Goal: Task Accomplishment & Management: Manage account settings

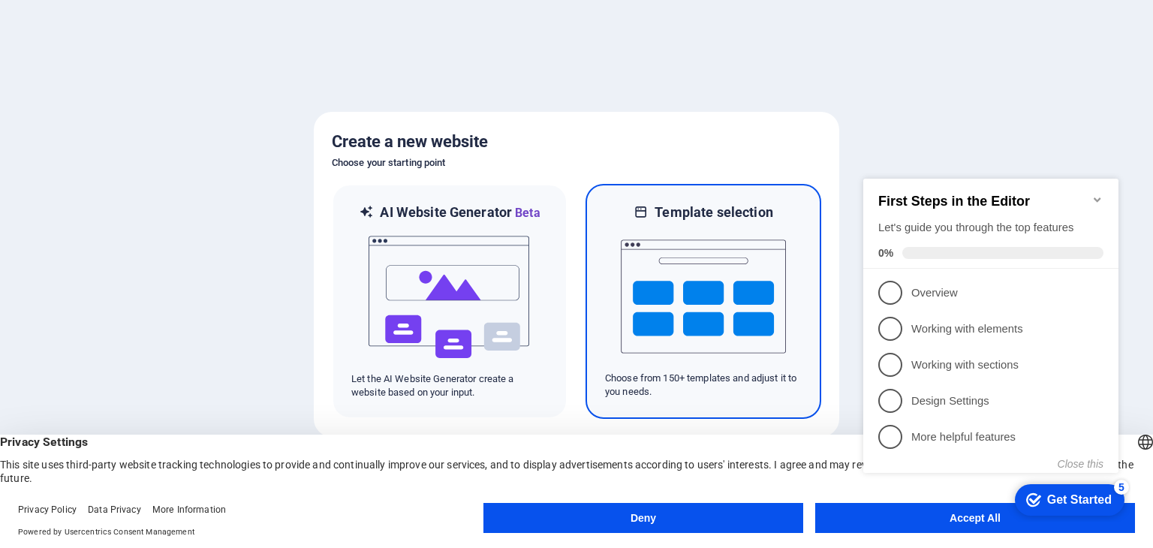
click at [649, 283] on img at bounding box center [703, 296] width 165 height 150
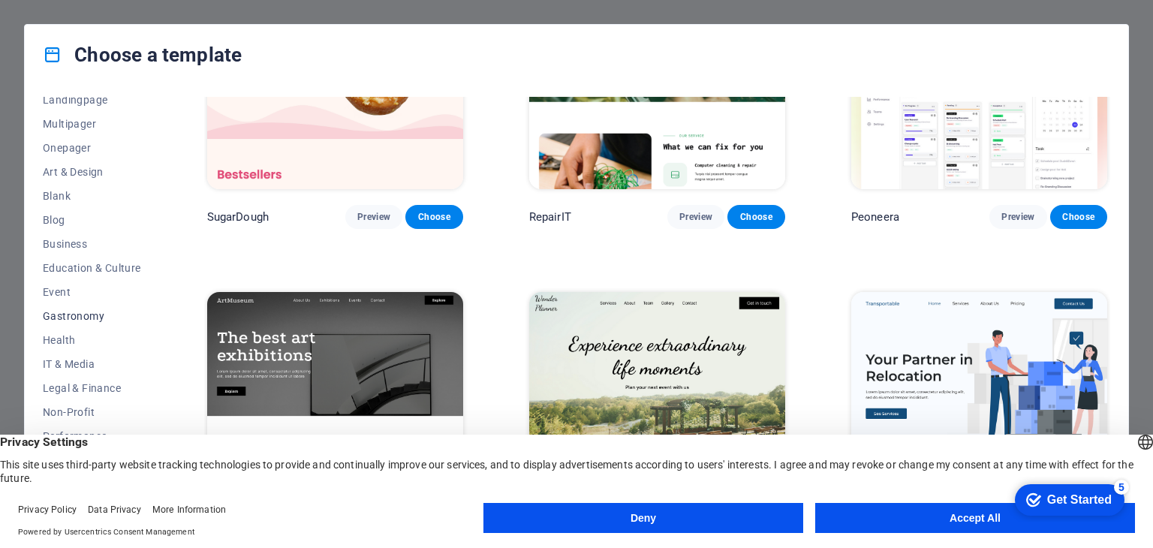
scroll to position [192, 0]
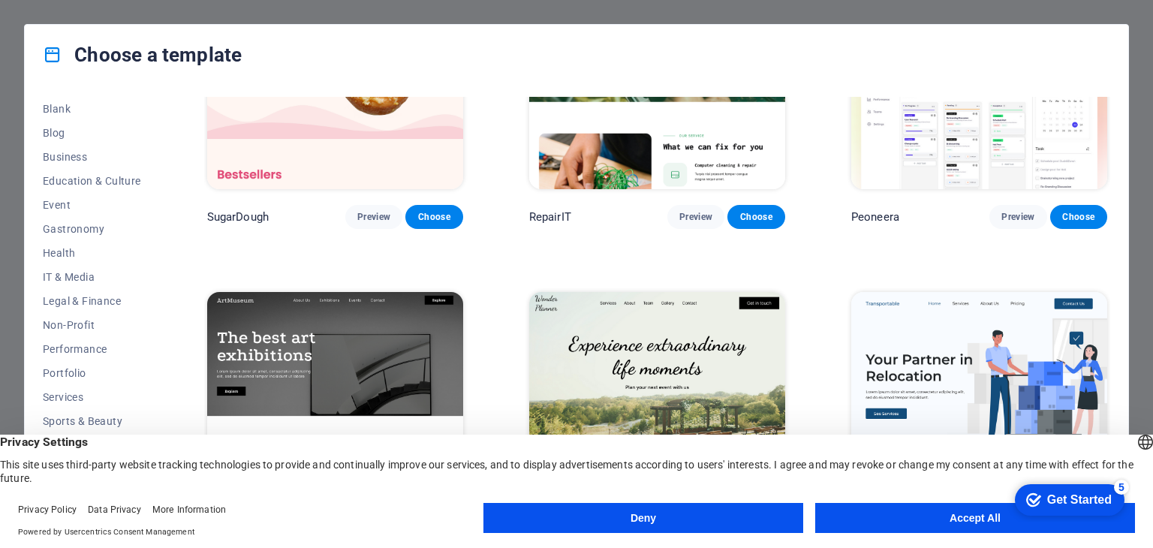
click at [949, 507] on button "Accept All" at bounding box center [975, 518] width 320 height 30
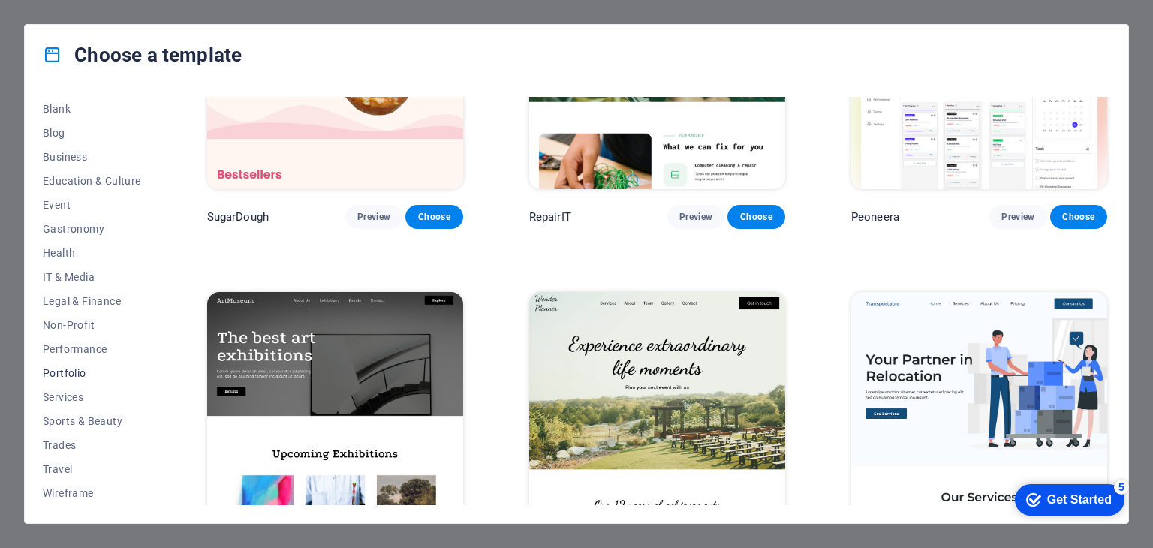
click at [75, 376] on span "Portfolio" at bounding box center [92, 373] width 98 height 12
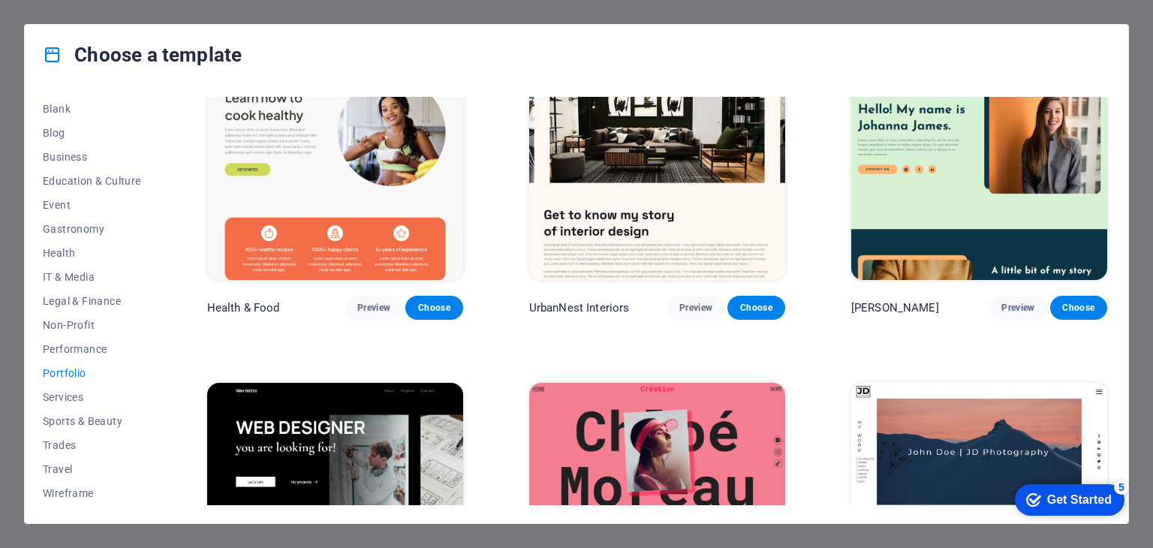
scroll to position [0, 0]
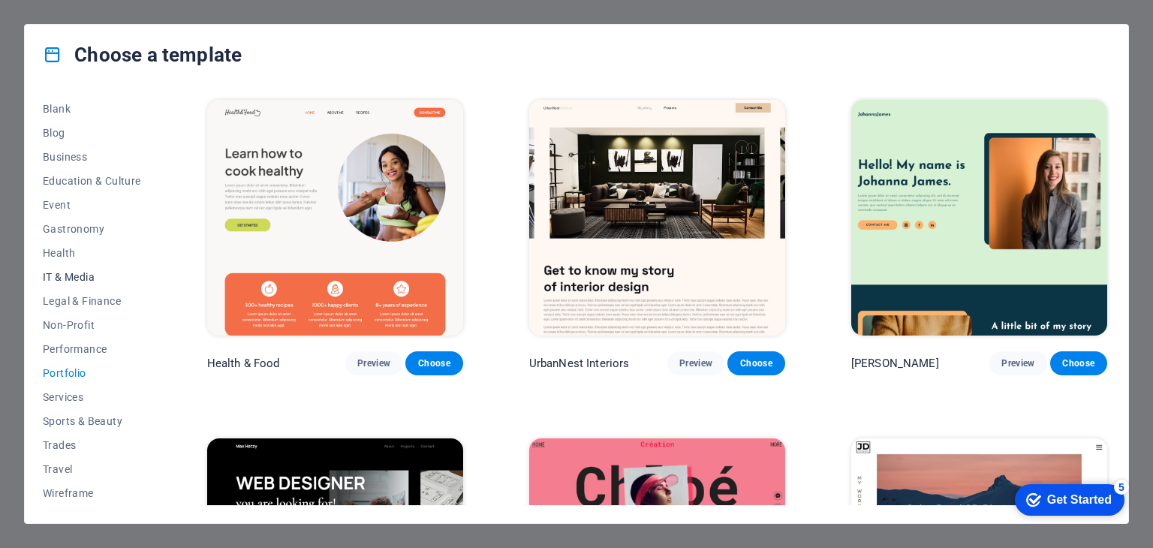
click at [79, 275] on span "IT & Media" at bounding box center [92, 277] width 98 height 12
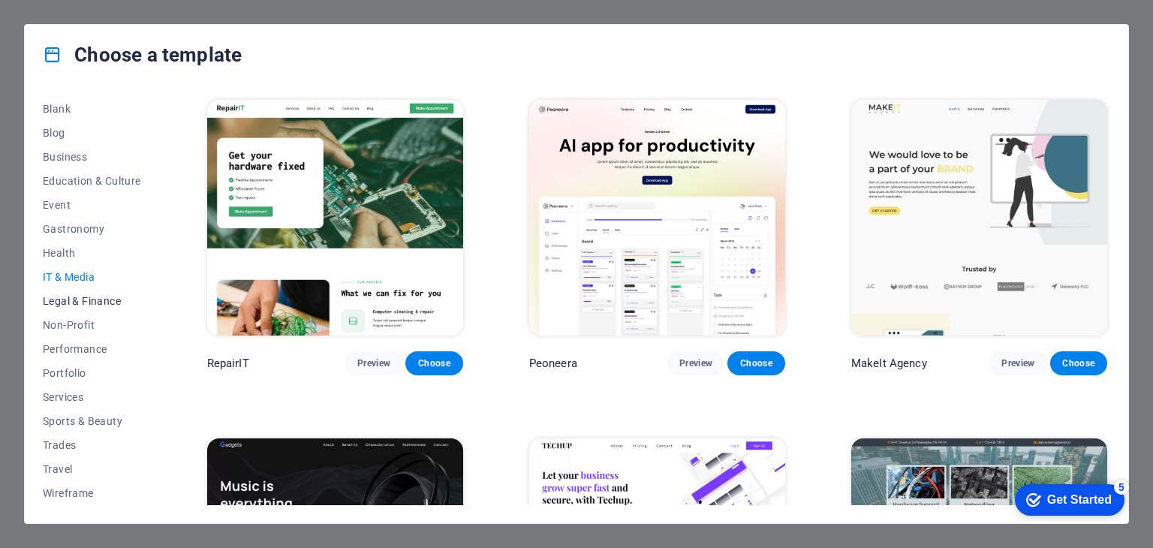
click at [90, 299] on span "Legal & Finance" at bounding box center [92, 301] width 98 height 12
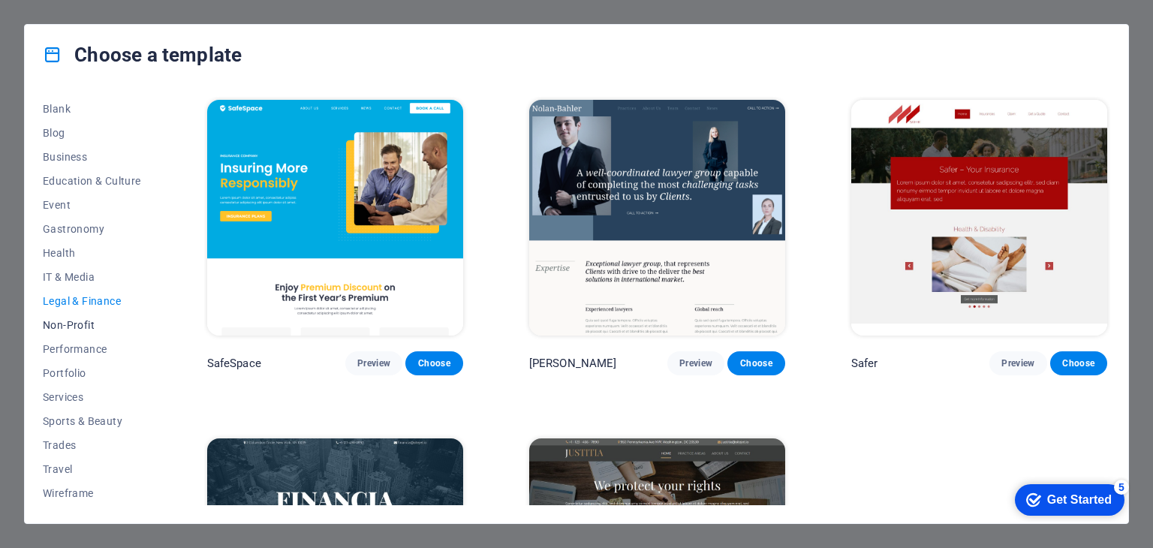
click at [87, 319] on span "Non-Profit" at bounding box center [92, 325] width 98 height 12
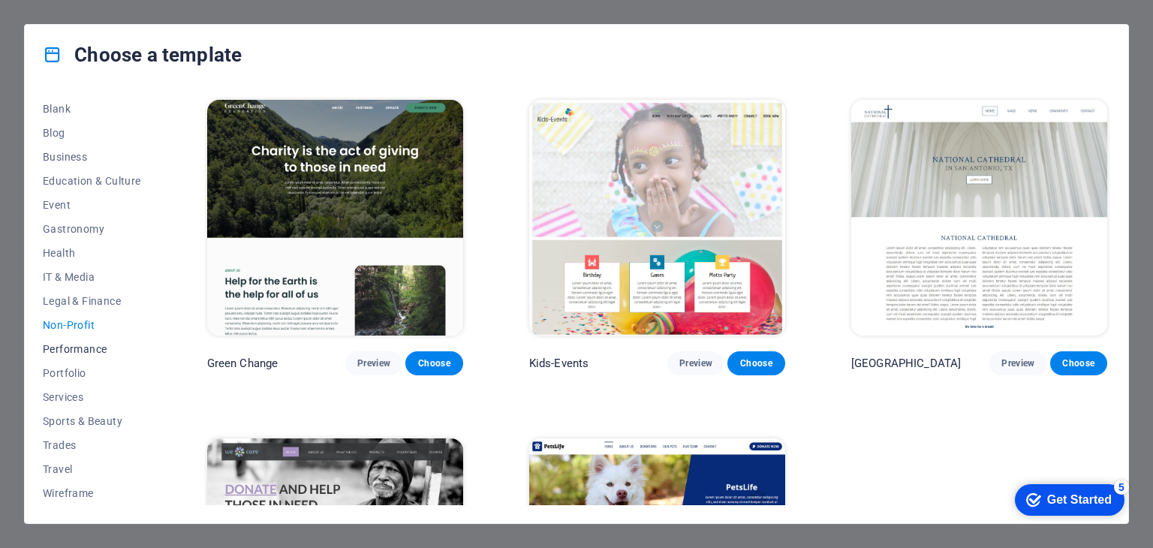
click at [76, 356] on button "Performance" at bounding box center [92, 349] width 98 height 24
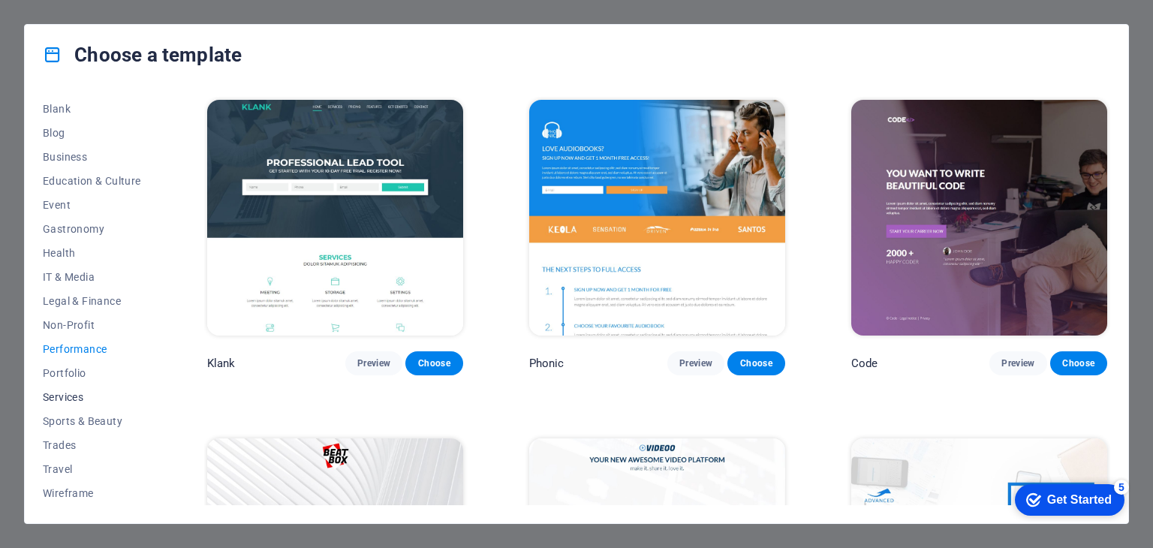
click at [69, 393] on span "Services" at bounding box center [92, 397] width 98 height 12
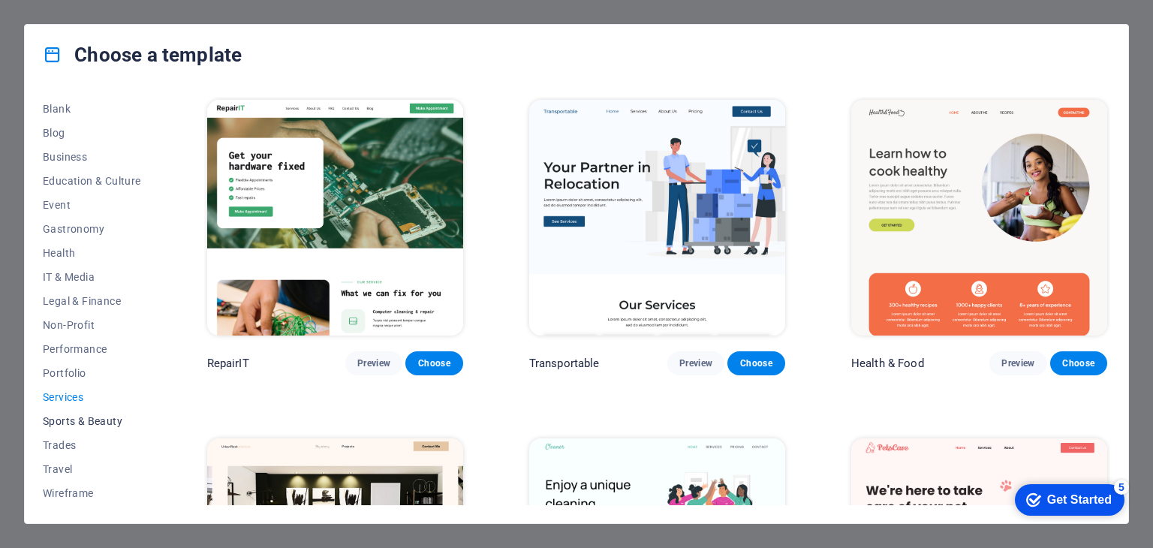
click at [65, 423] on span "Sports & Beauty" at bounding box center [92, 421] width 98 height 12
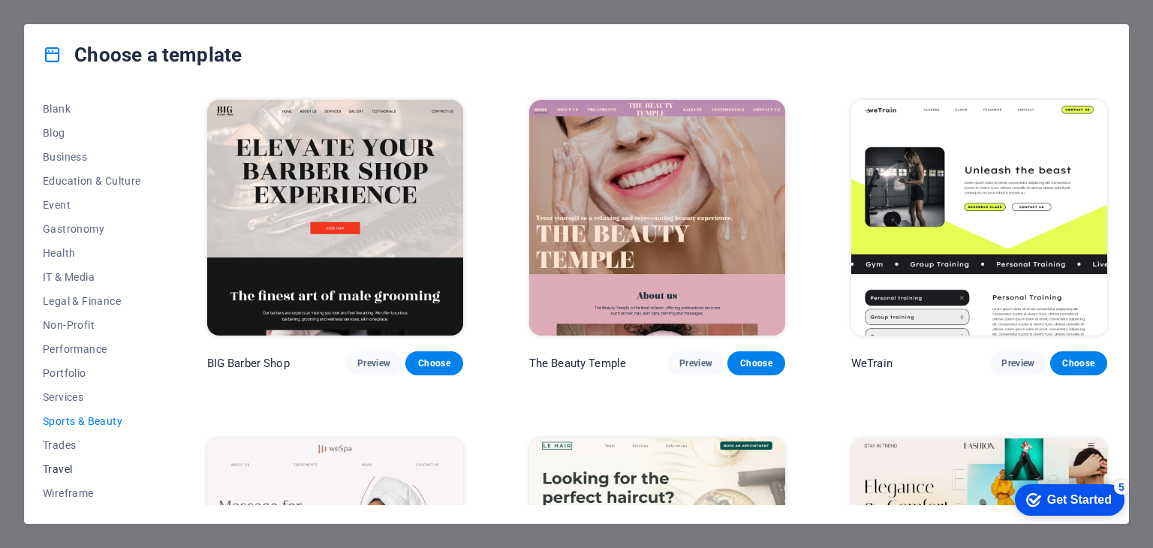
click at [57, 462] on button "Travel" at bounding box center [92, 469] width 98 height 24
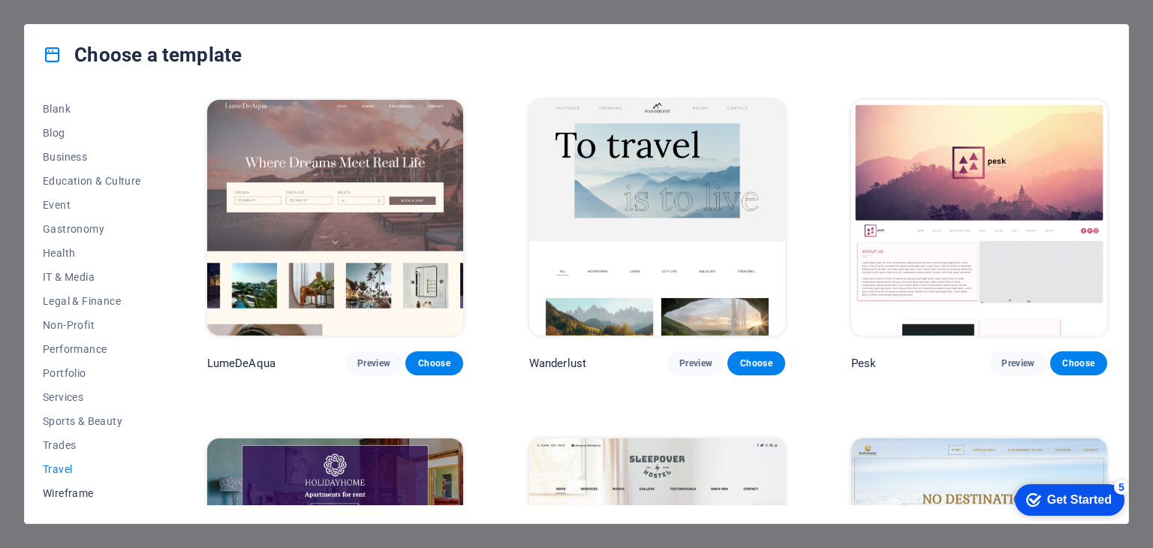
click at [57, 495] on span "Wireframe" at bounding box center [92, 493] width 98 height 12
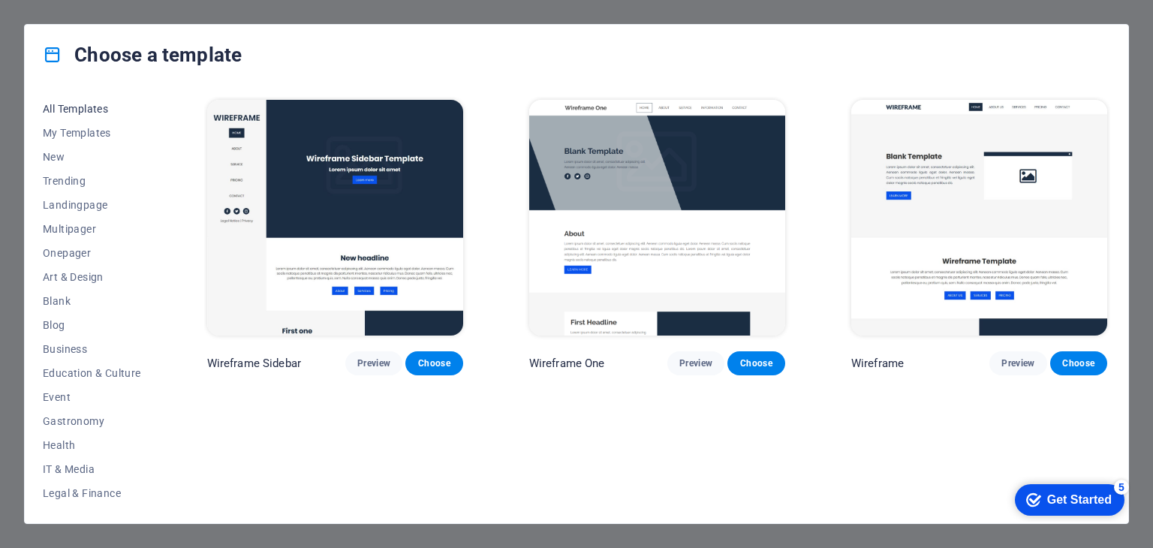
click at [81, 116] on button "All Templates" at bounding box center [92, 109] width 98 height 24
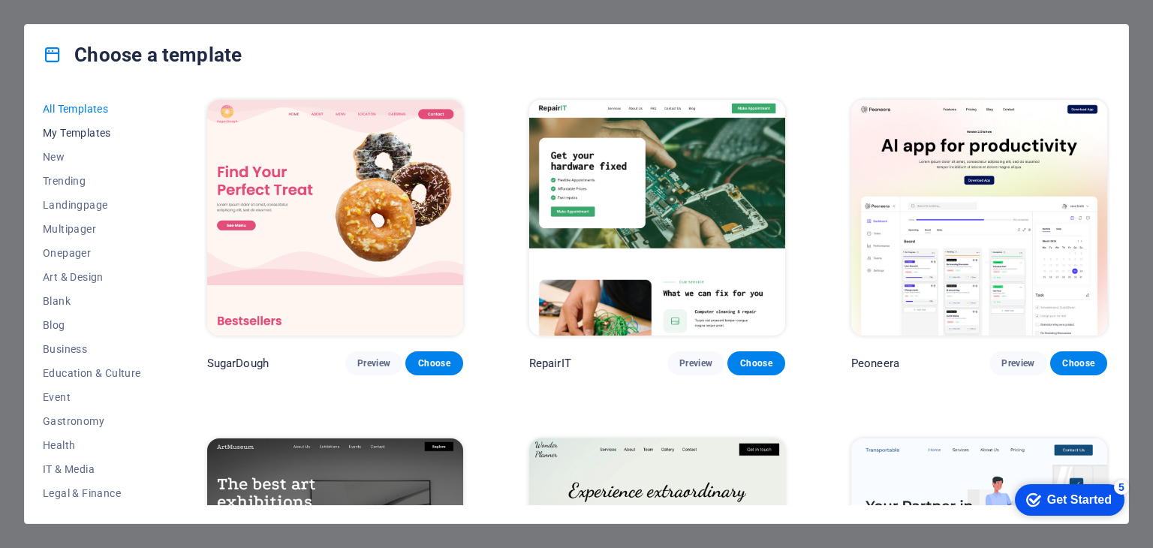
click at [74, 135] on span "My Templates" at bounding box center [92, 133] width 98 height 12
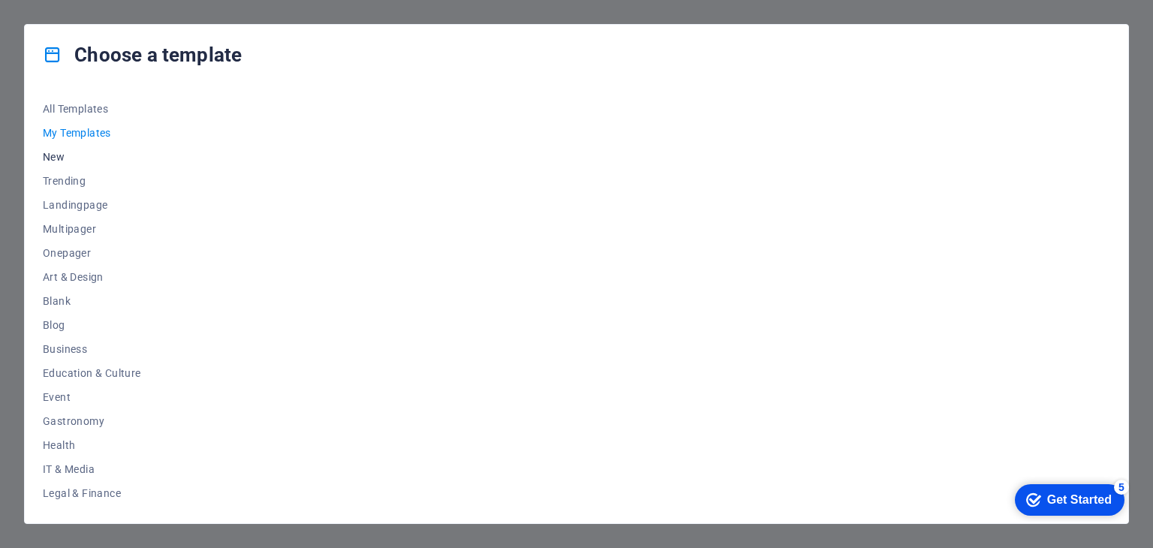
click at [66, 164] on button "New" at bounding box center [92, 157] width 98 height 24
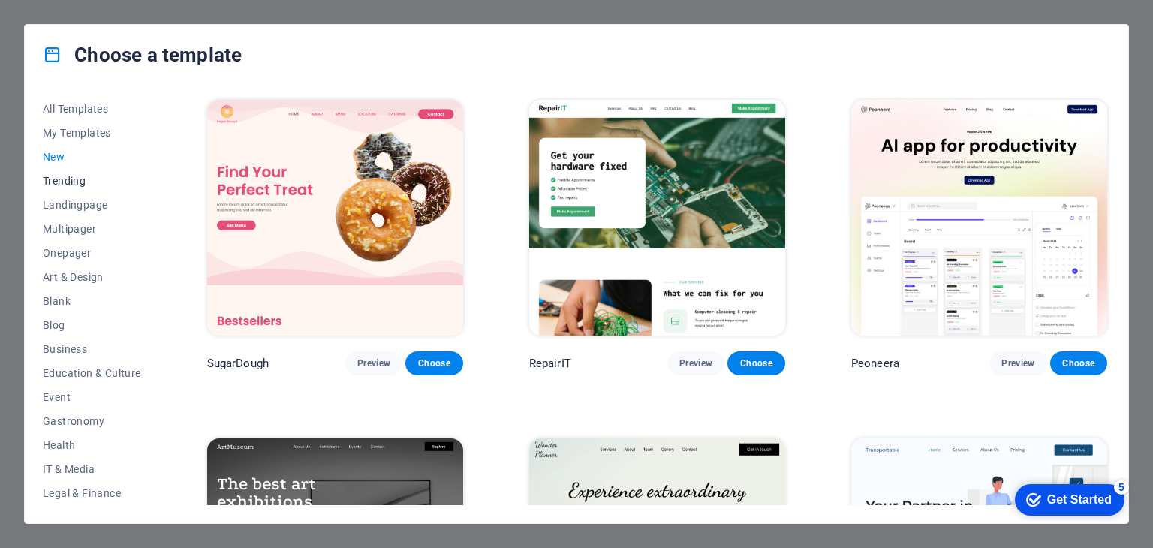
click at [62, 190] on button "Trending" at bounding box center [92, 181] width 98 height 24
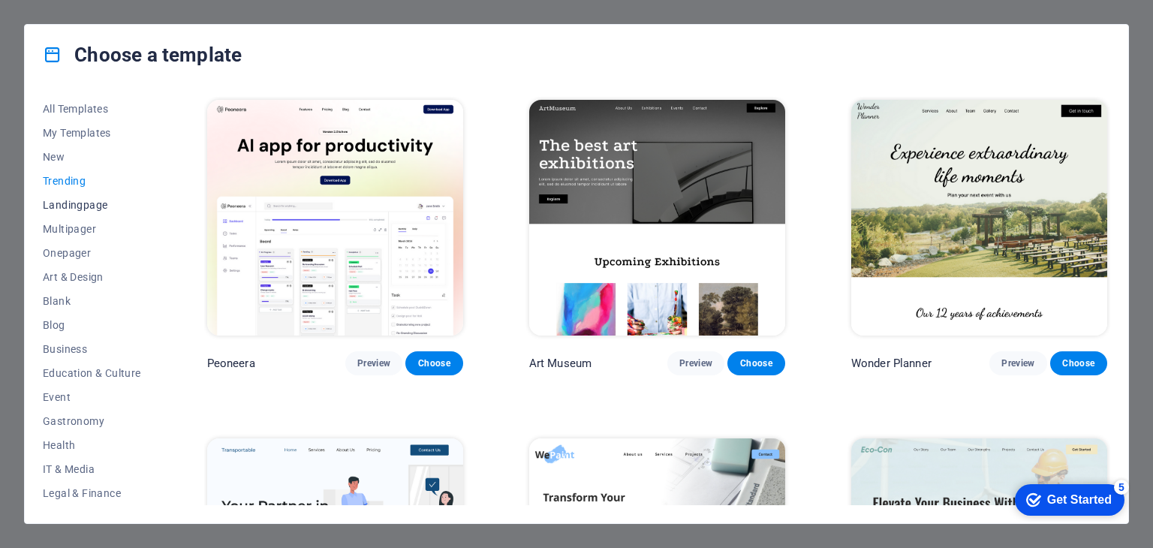
click at [72, 203] on span "Landingpage" at bounding box center [92, 205] width 98 height 12
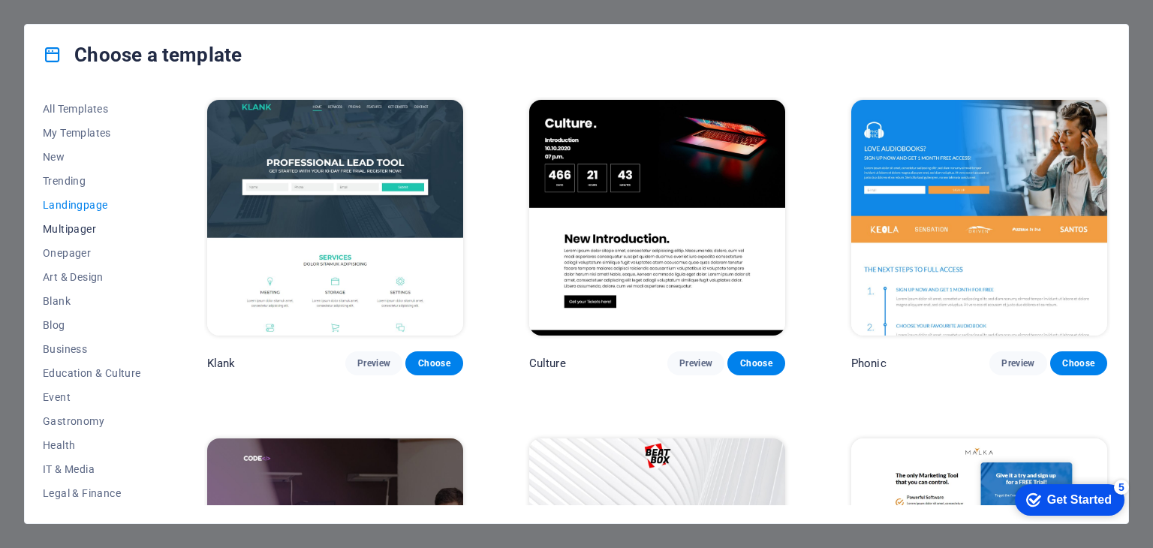
click at [71, 233] on span "Multipager" at bounding box center [92, 229] width 98 height 12
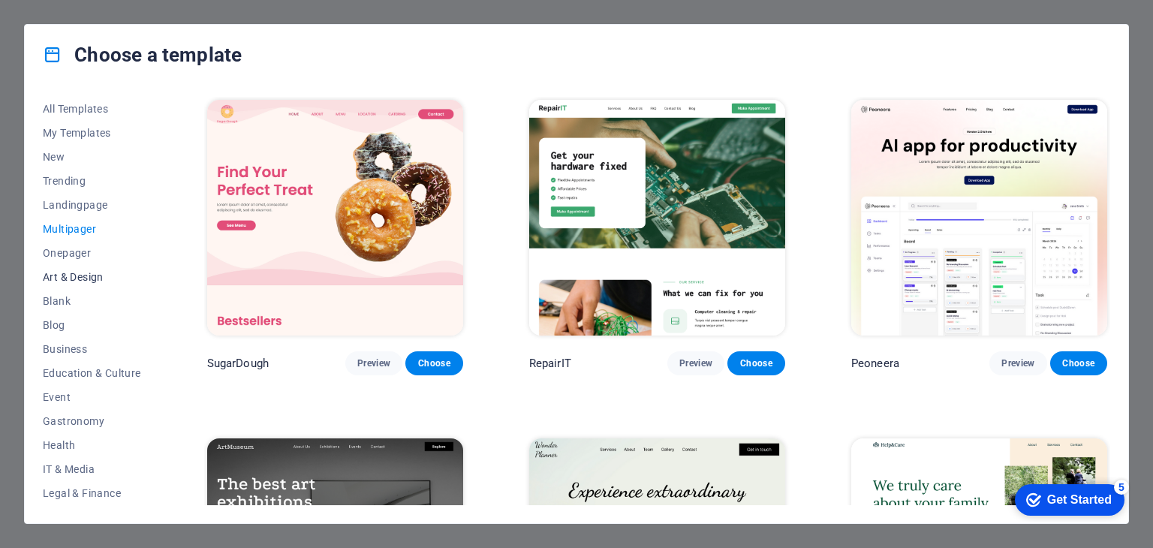
click at [65, 271] on span "Art & Design" at bounding box center [92, 277] width 98 height 12
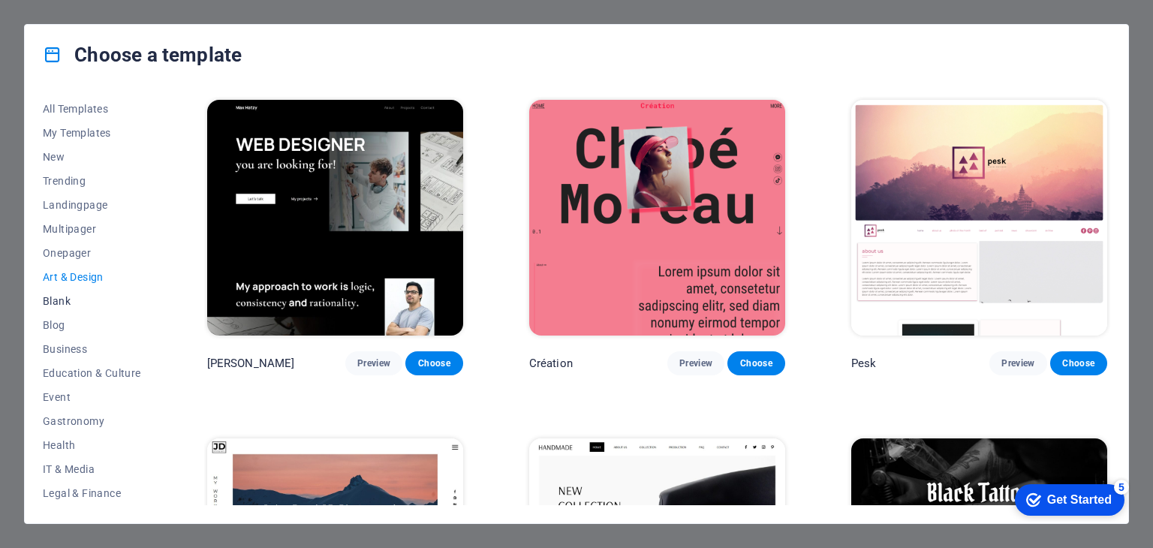
click at [58, 307] on button "Blank" at bounding box center [92, 301] width 98 height 24
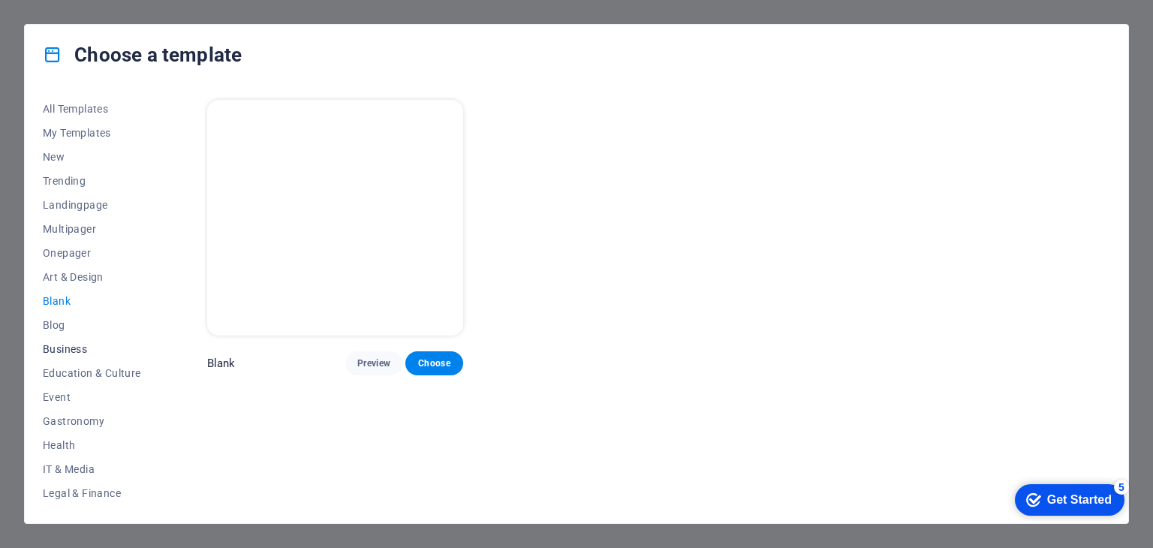
click at [47, 343] on span "Business" at bounding box center [92, 349] width 98 height 12
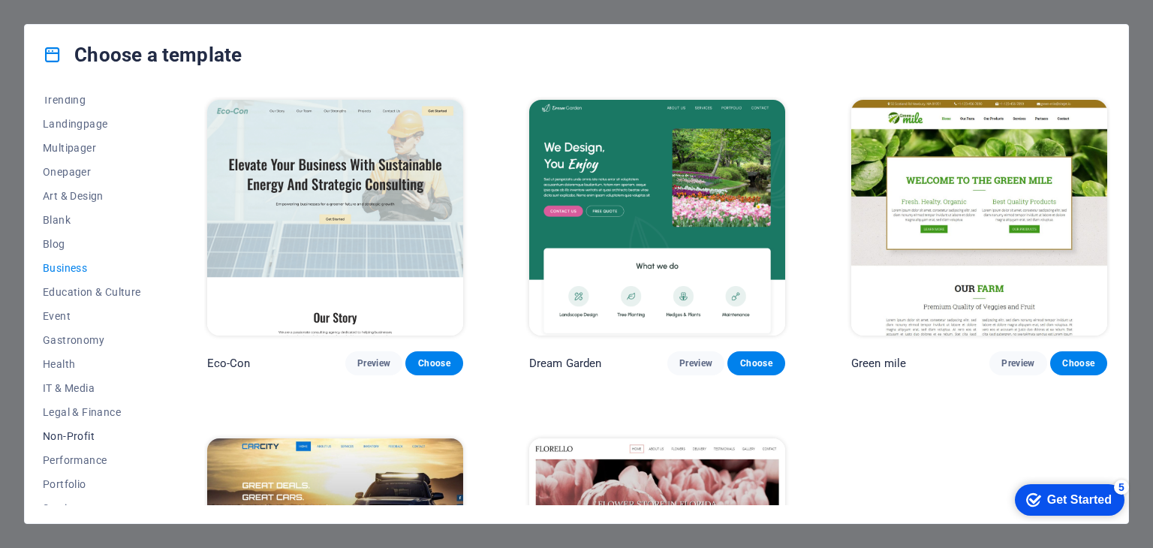
scroll to position [150, 0]
click at [80, 247] on span "Event" at bounding box center [92, 247] width 98 height 12
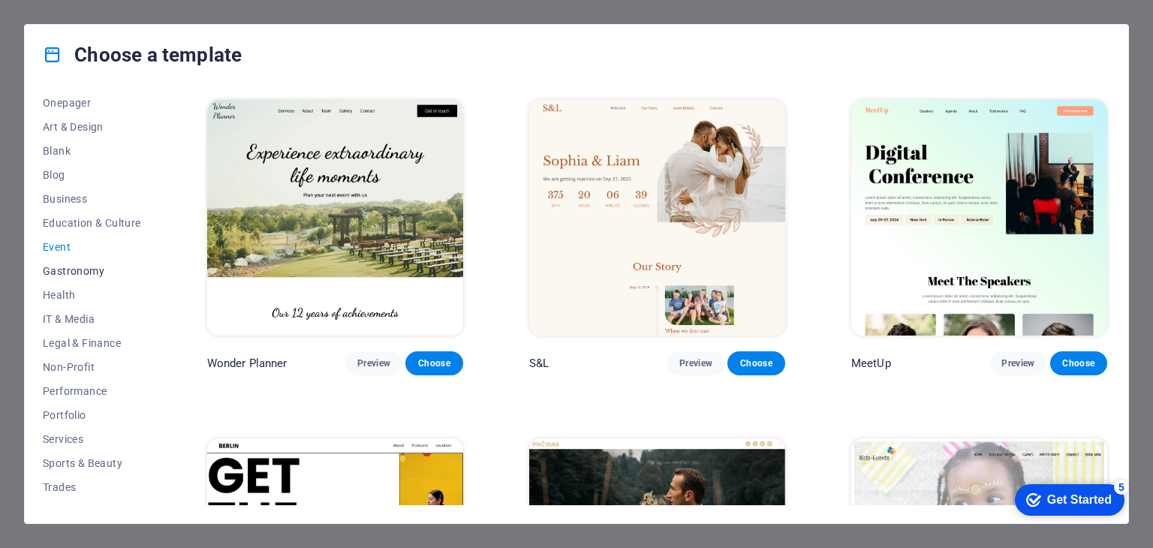
click at [71, 268] on span "Gastronomy" at bounding box center [92, 271] width 98 height 12
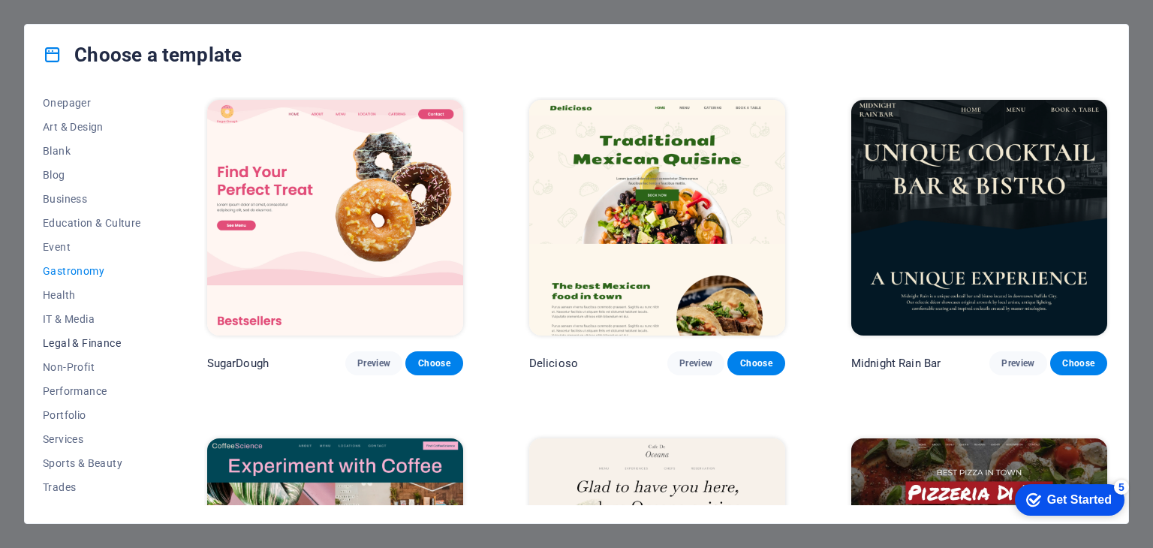
click at [59, 344] on span "Legal & Finance" at bounding box center [92, 343] width 98 height 12
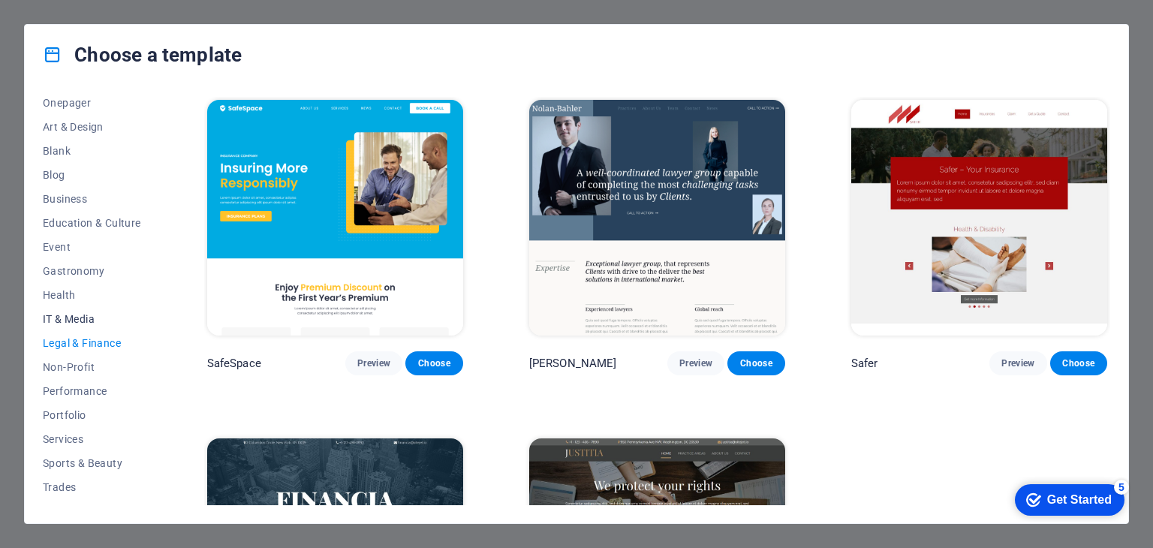
click at [66, 313] on span "IT & Media" at bounding box center [92, 319] width 98 height 12
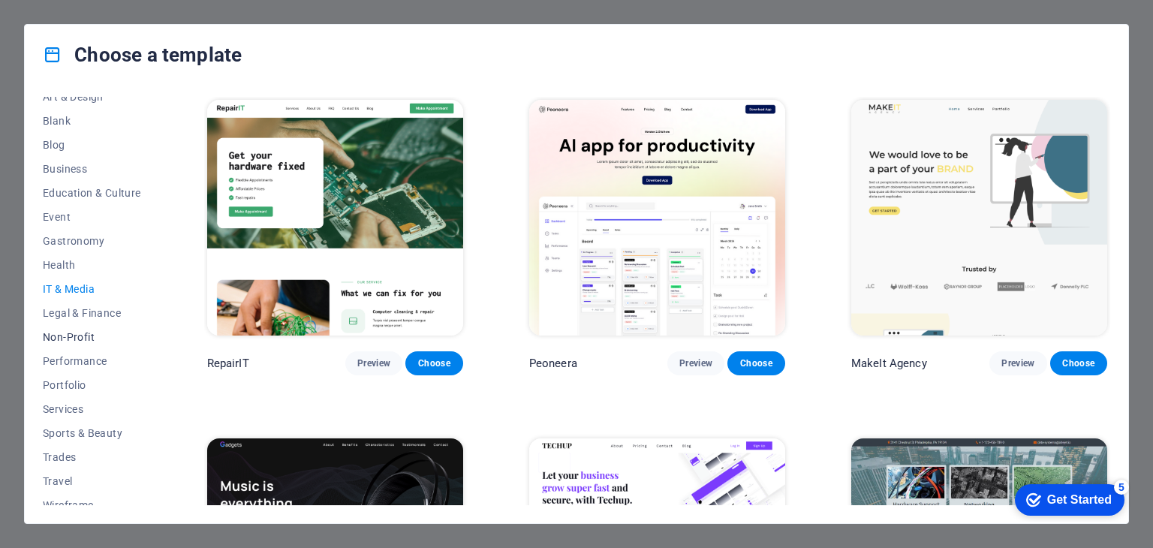
scroll to position [192, 0]
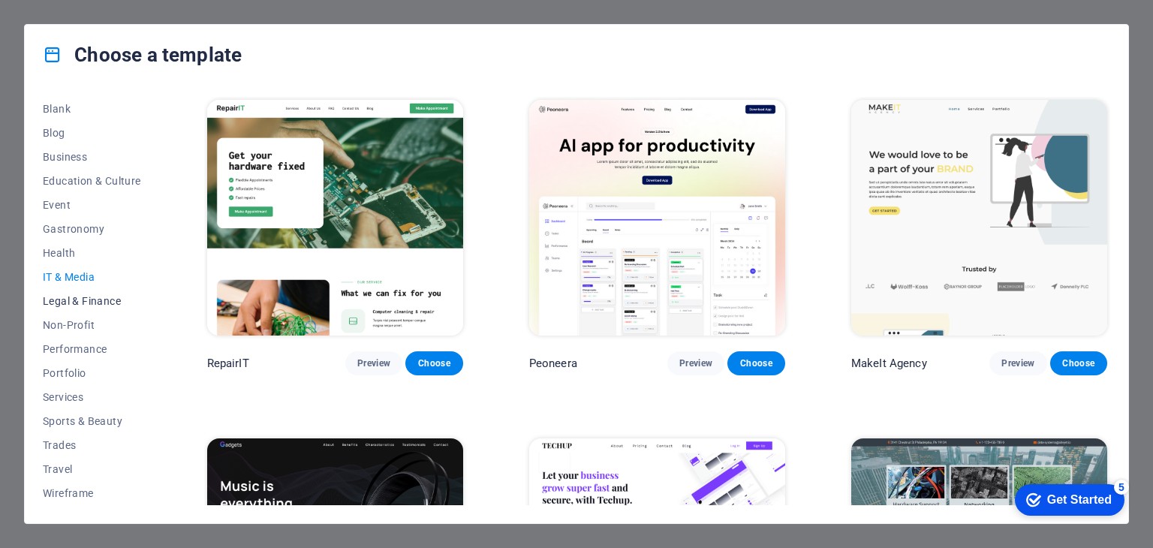
click at [85, 303] on span "Legal & Finance" at bounding box center [92, 301] width 98 height 12
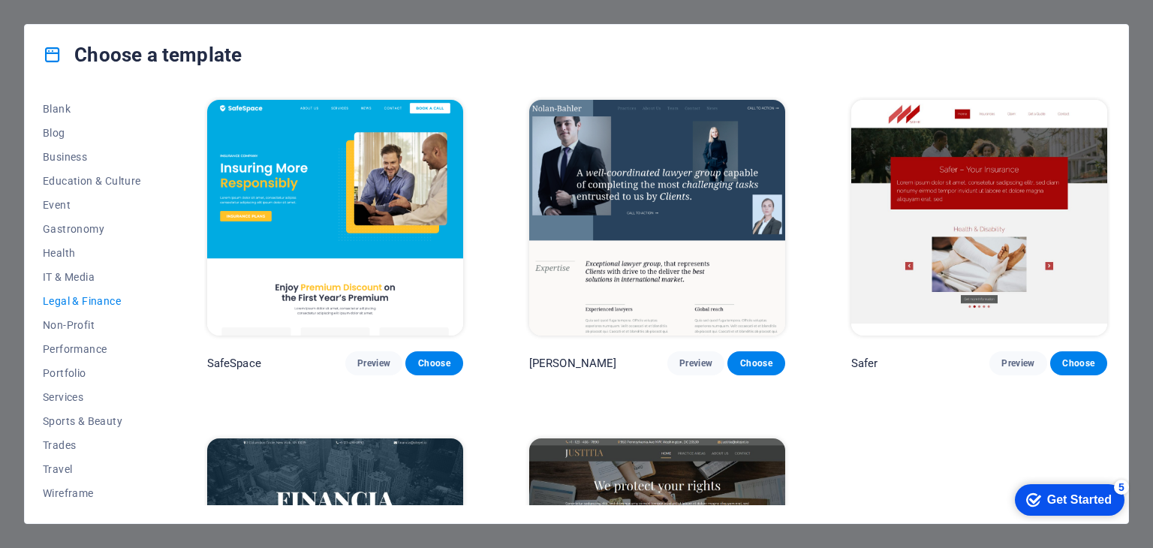
click at [308, 215] on img at bounding box center [335, 218] width 256 height 236
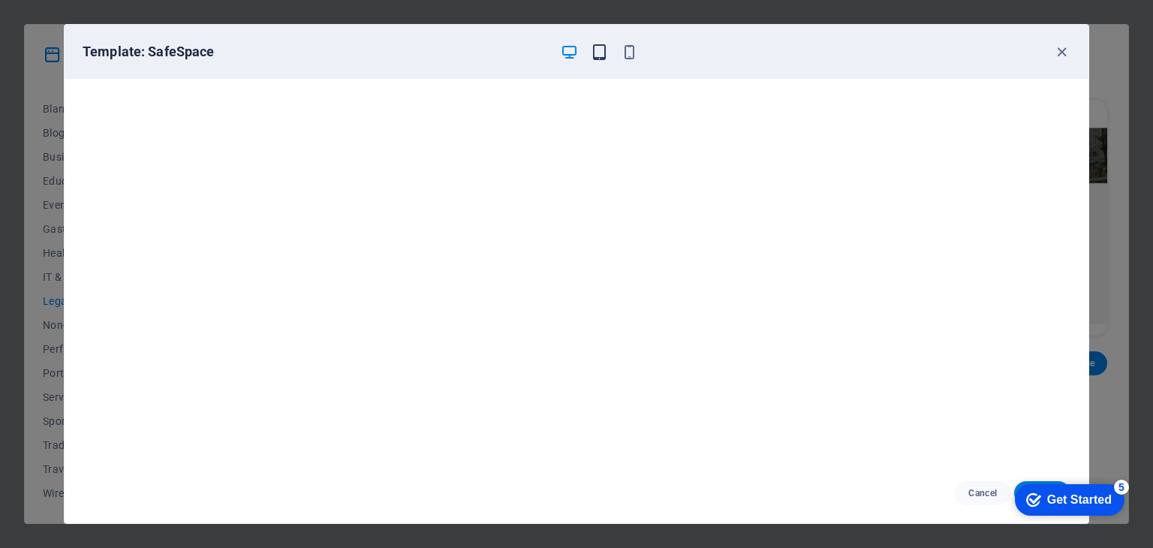
click at [603, 54] on icon "button" at bounding box center [599, 52] width 17 height 17
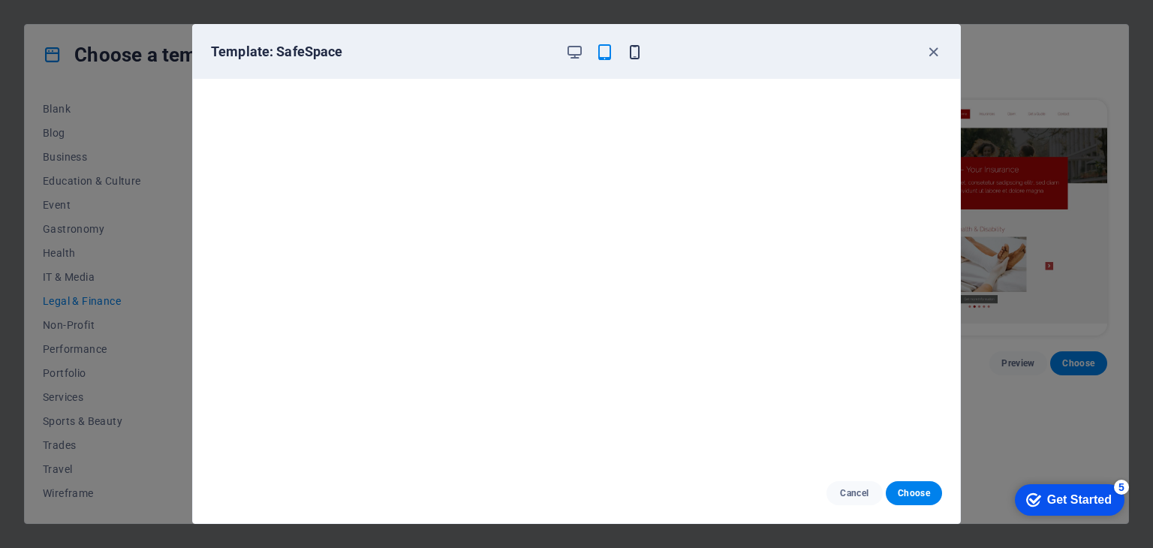
click at [634, 51] on icon "button" at bounding box center [634, 52] width 17 height 17
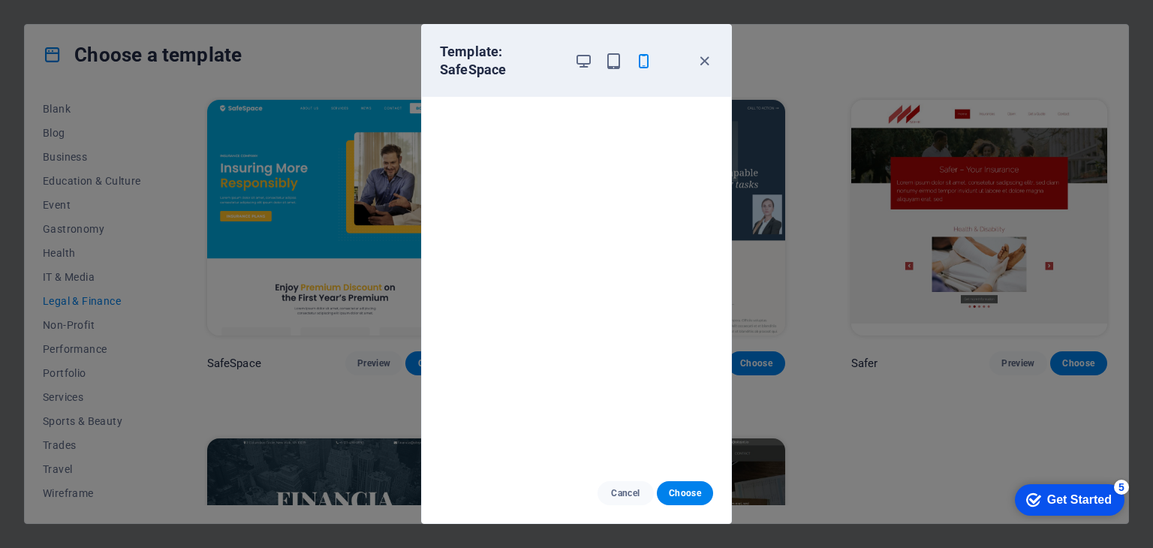
click at [579, 71] on div at bounding box center [613, 61] width 78 height 36
click at [582, 57] on icon "button" at bounding box center [583, 61] width 17 height 17
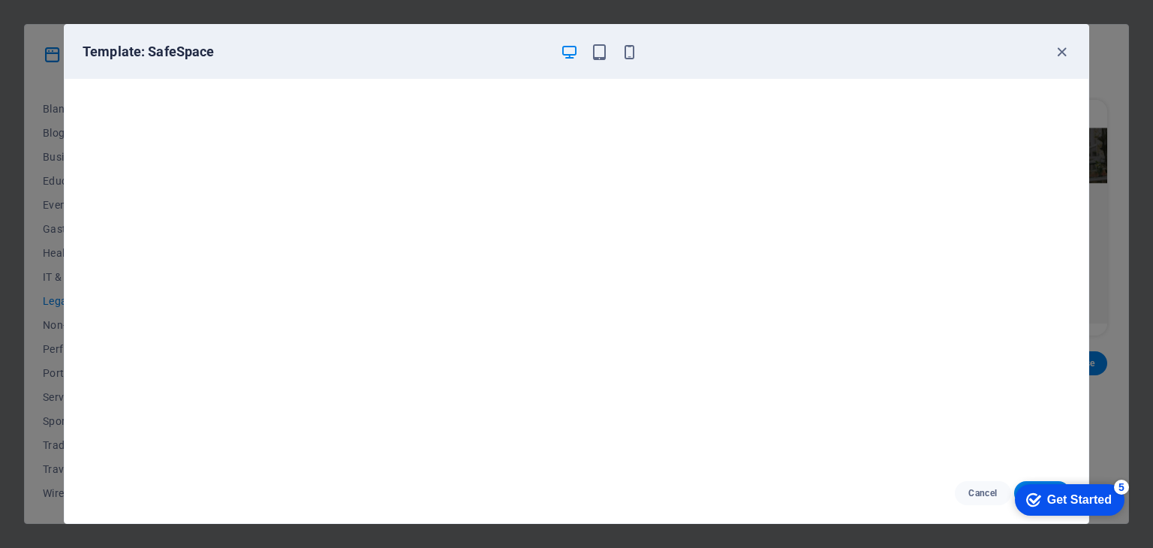
drag, startPoint x: 722, startPoint y: 58, endPoint x: 617, endPoint y: 14, distance: 113.7
click at [617, 14] on div "Template: SafeSpace Cancel Choose" at bounding box center [576, 274] width 1153 height 548
click at [1051, 480] on div "checkmark Get Started 5 First Steps in the Editor Let's guide you through the t…" at bounding box center [1067, 499] width 128 height 45
click at [1053, 482] on div "checkmark Get Started 5 First Steps in the Editor Let's guide you through the t…" at bounding box center [1067, 499] width 128 height 45
drag, startPoint x: 1057, startPoint y: 486, endPoint x: 1202, endPoint y: 711, distance: 267.5
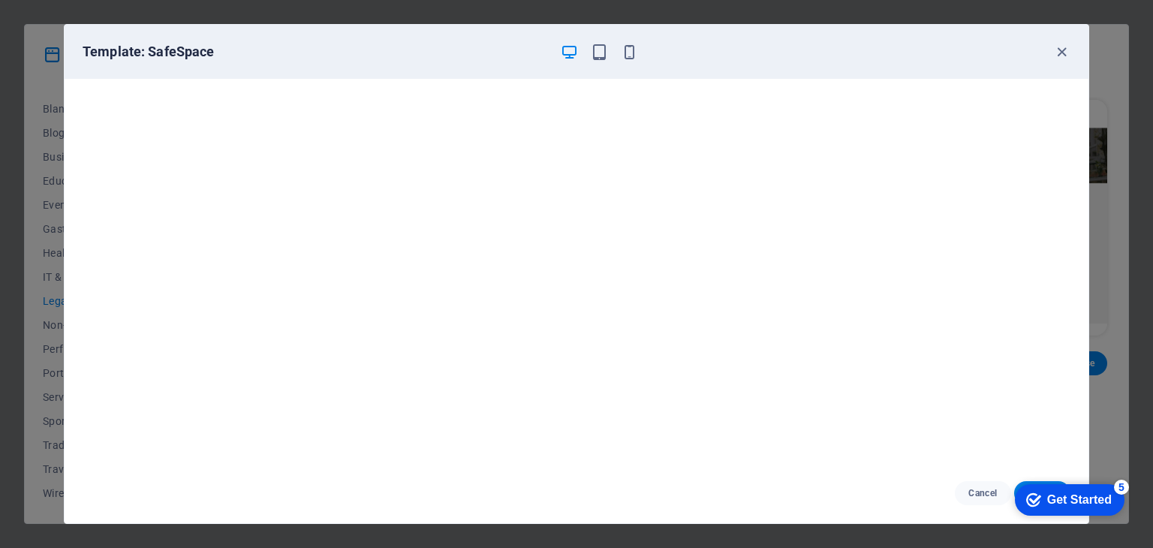
click at [1057, 486] on div "checkmark Get Started 5" at bounding box center [1070, 500] width 110 height 32
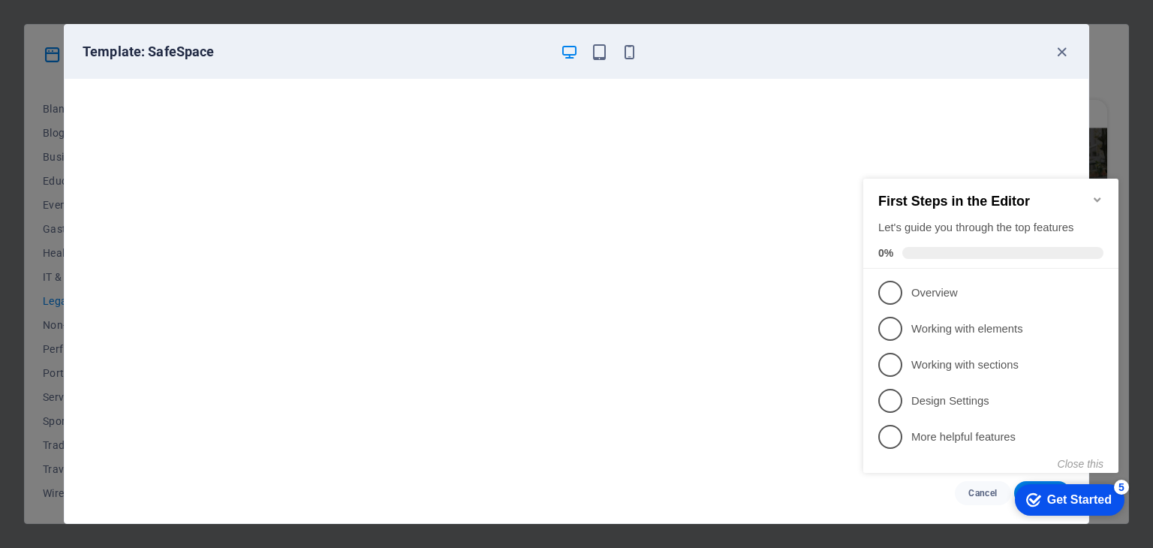
click at [1038, 478] on div "checkmark Get Started 5 First Steps in the Editor Let's guide you through the t…" at bounding box center [993, 339] width 273 height 366
click at [1100, 194] on icon "Minimize checklist" at bounding box center [1097, 200] width 12 height 12
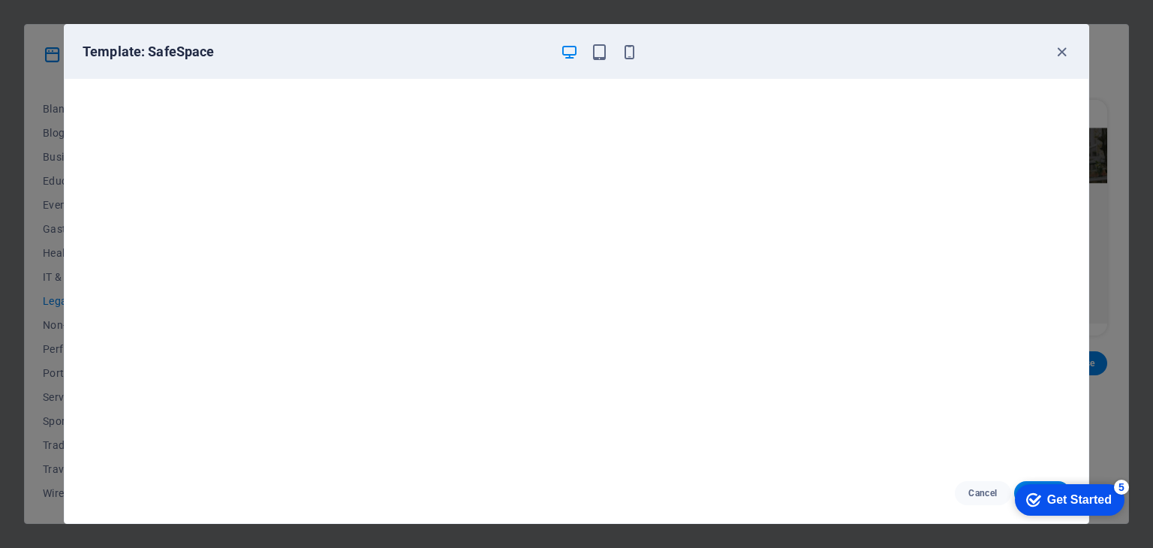
click at [1038, 513] on div "checkmark Get Started 5" at bounding box center [1070, 500] width 110 height 32
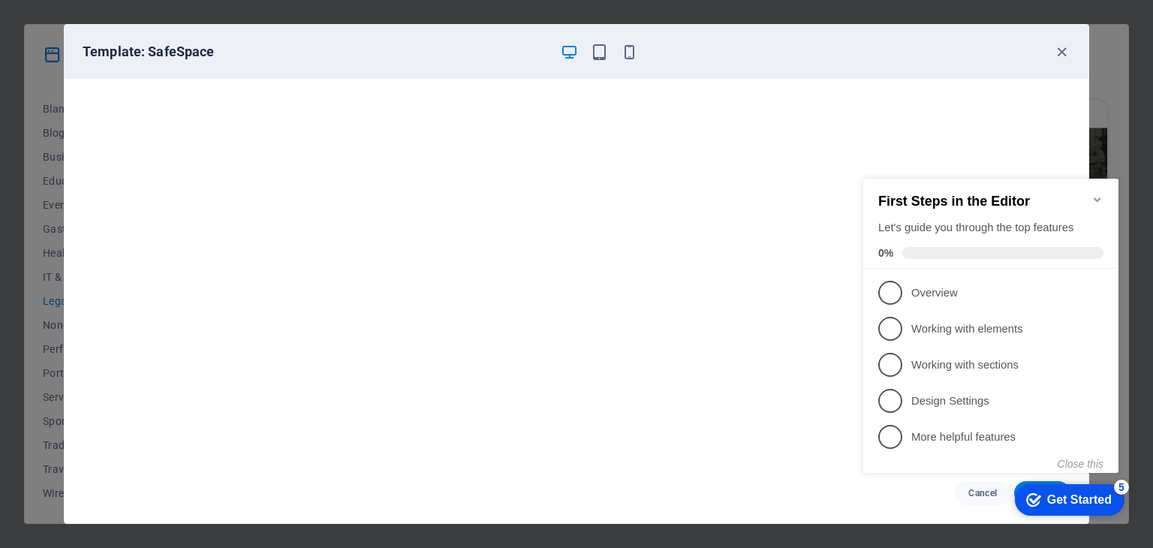
click at [1046, 522] on html "checkmark Get Started 5 First Steps in the Editor Let's guide you through the t…" at bounding box center [993, 339] width 273 height 366
click at [1057, 521] on appcues-checklist "Contextual help checklist present on screen" at bounding box center [993, 340] width 273 height 369
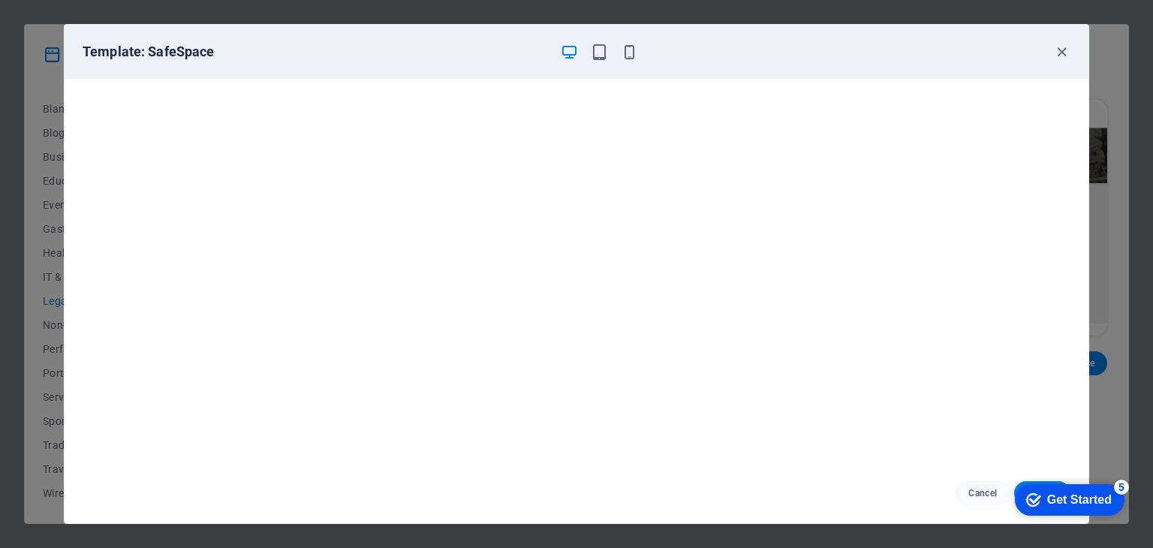
click at [1124, 516] on div "checkmark Get Started 5" at bounding box center [1070, 500] width 110 height 32
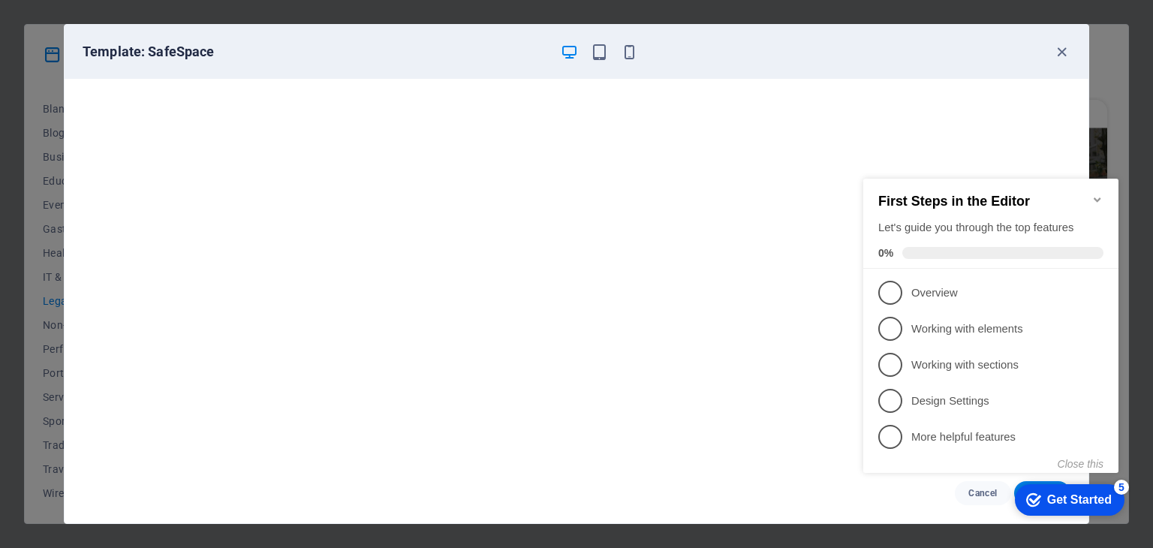
click at [1105, 497] on div "Get Started" at bounding box center [1079, 500] width 65 height 14
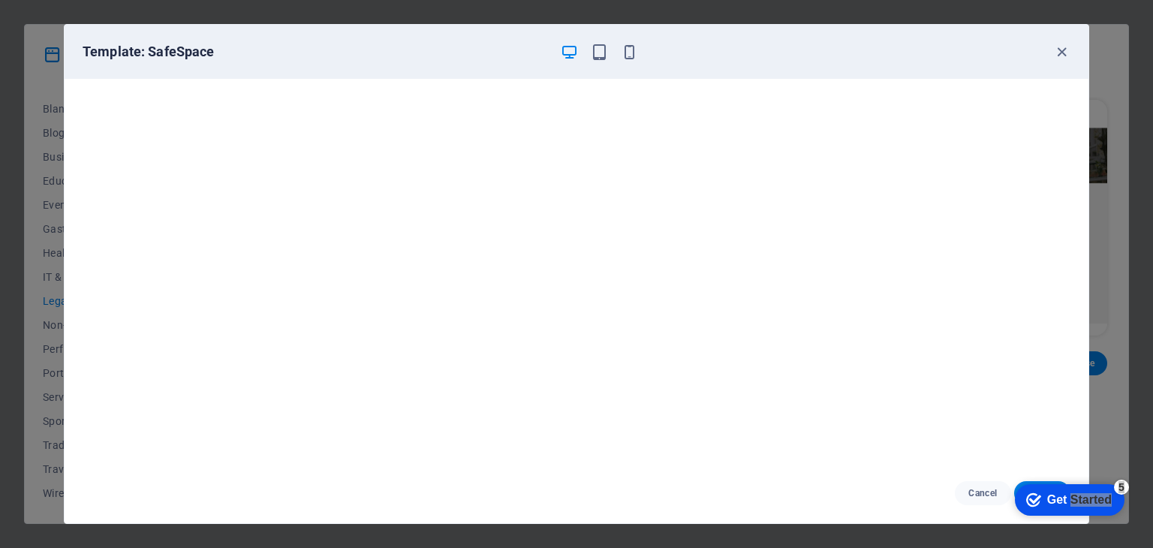
click at [1112, 507] on div "Get Started" at bounding box center [1079, 500] width 65 height 14
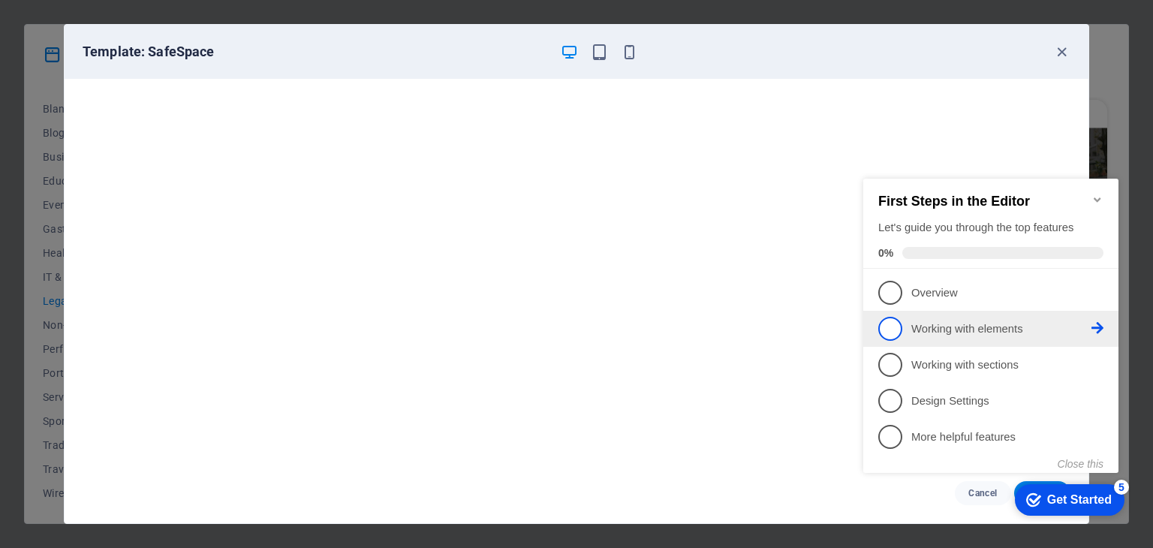
click at [949, 321] on p "Working with elements - incomplete" at bounding box center [1001, 329] width 180 height 16
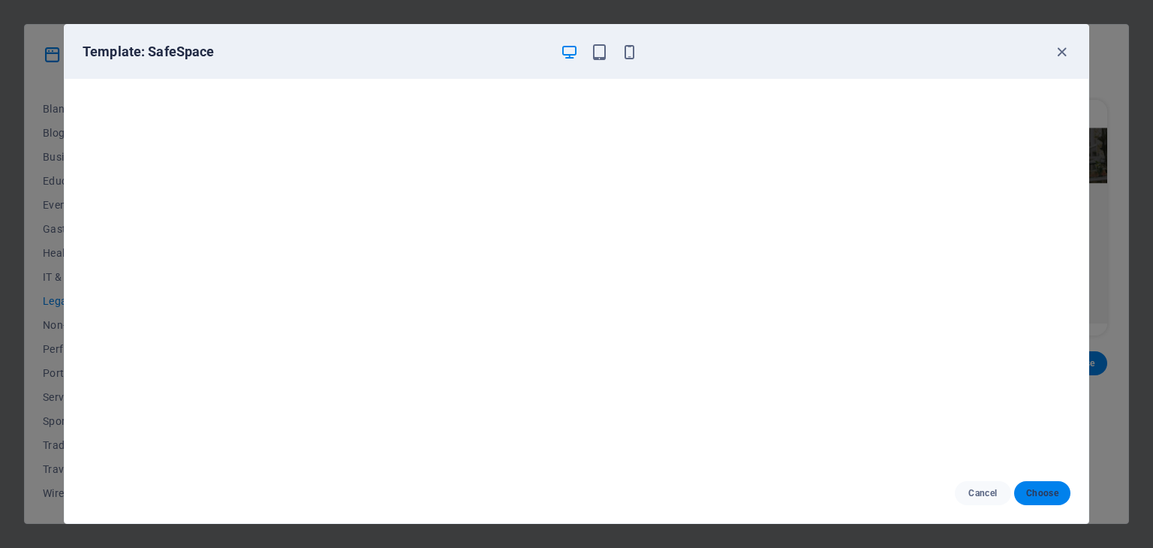
scroll to position [0, 0]
click at [1049, 491] on span "Choose" at bounding box center [1042, 493] width 32 height 12
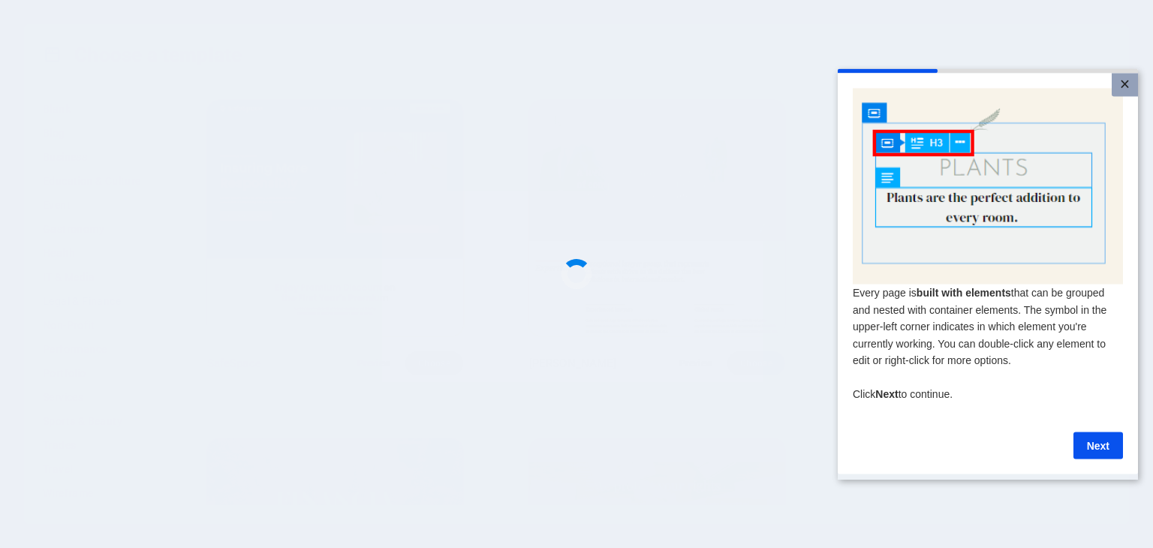
click at [1130, 94] on link "×" at bounding box center [1125, 84] width 26 height 23
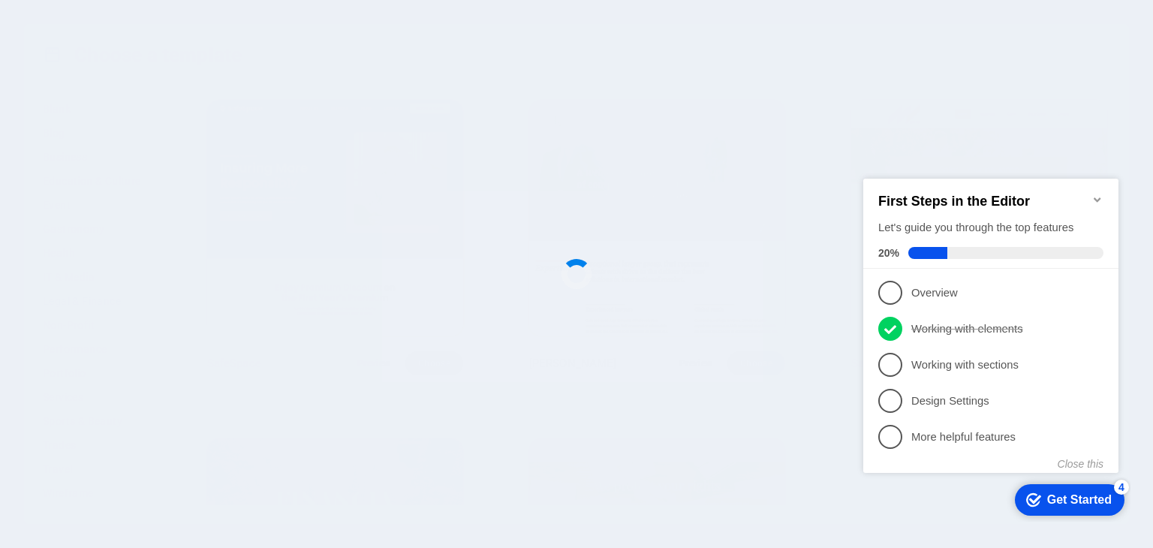
click at [1098, 194] on icon "Minimize checklist" at bounding box center [1097, 200] width 12 height 12
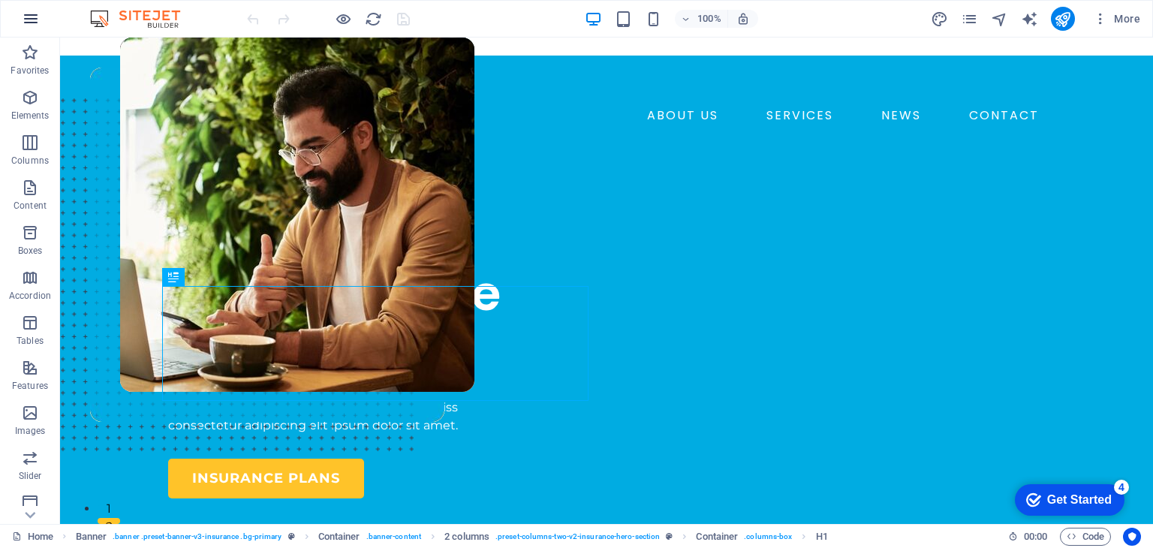
click at [35, 24] on icon "button" at bounding box center [31, 19] width 18 height 18
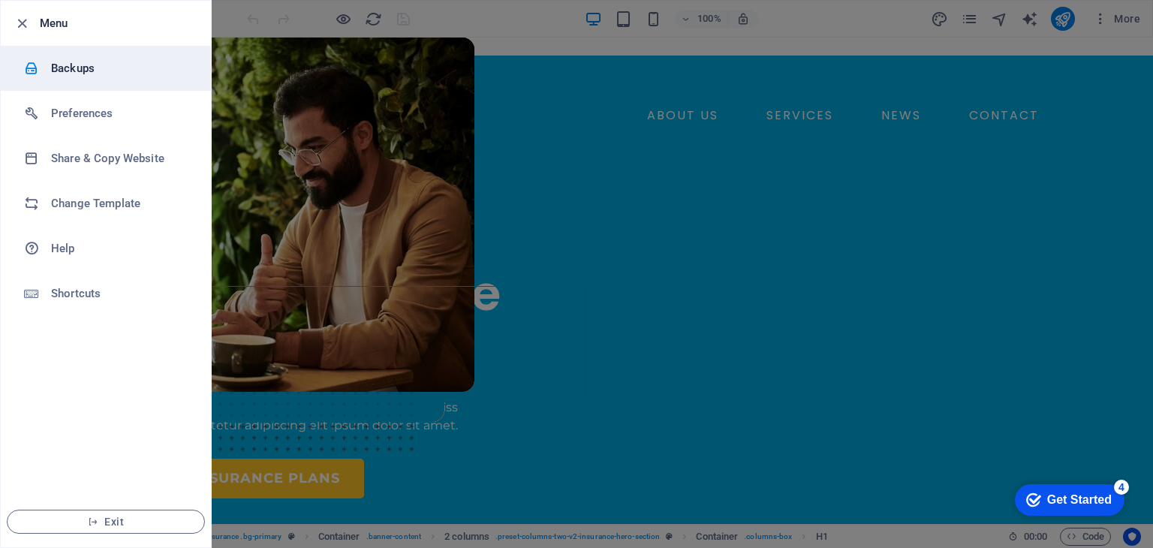
click at [70, 60] on h6 "Backups" at bounding box center [120, 68] width 139 height 18
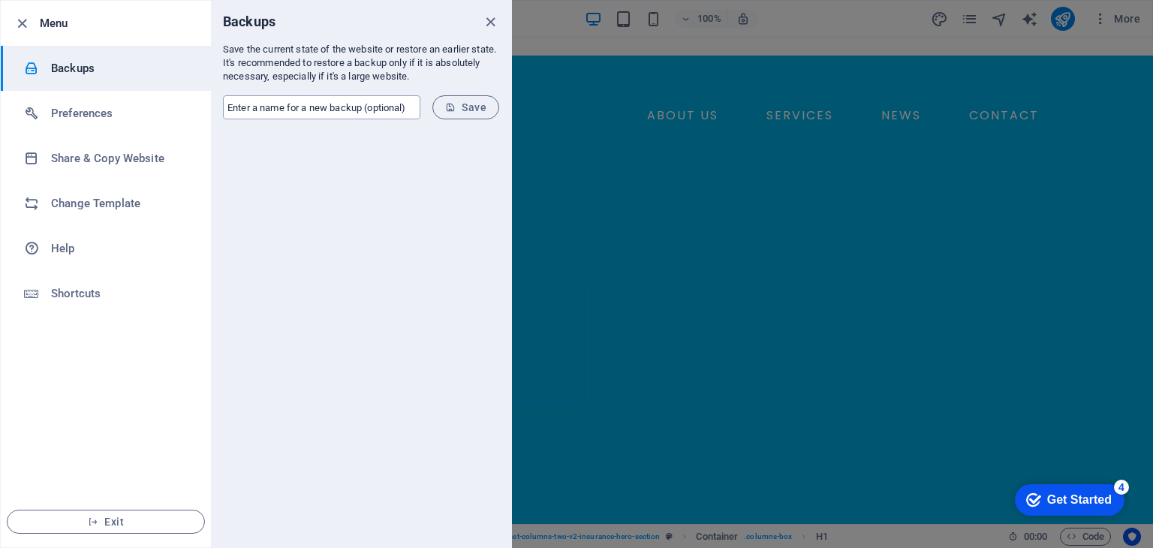
click at [360, 112] on input "text" at bounding box center [321, 107] width 197 height 24
